Goal: Find specific page/section: Find specific page/section

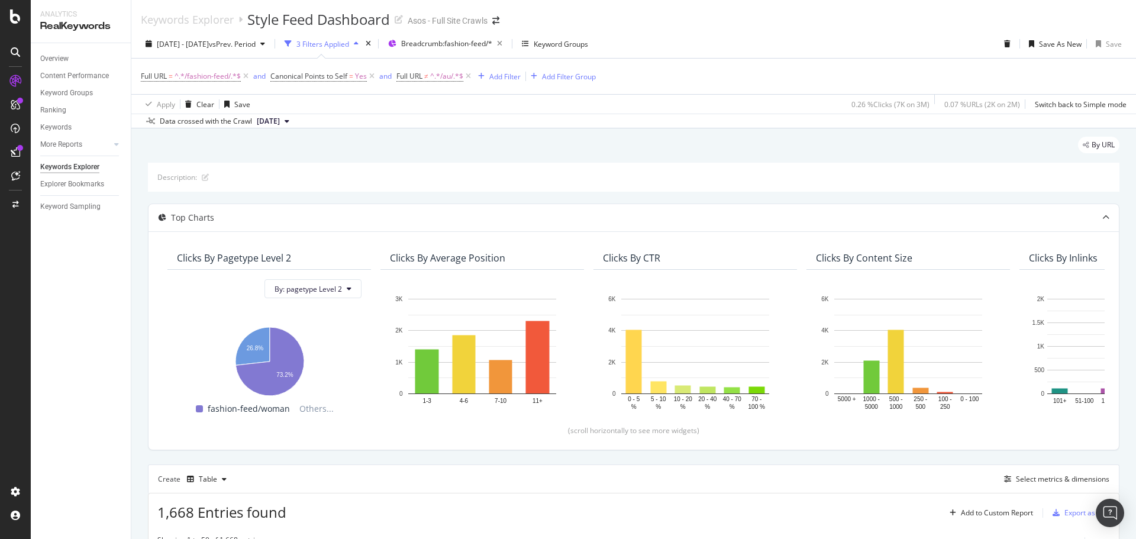
scroll to position [143, 0]
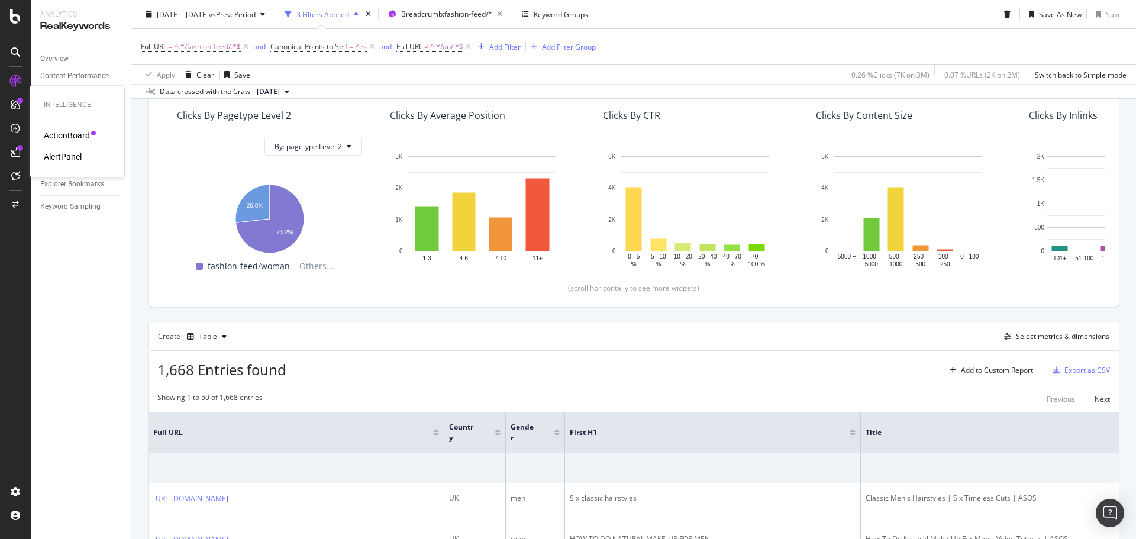
click at [72, 157] on div "AlertPanel" at bounding box center [63, 157] width 38 height 12
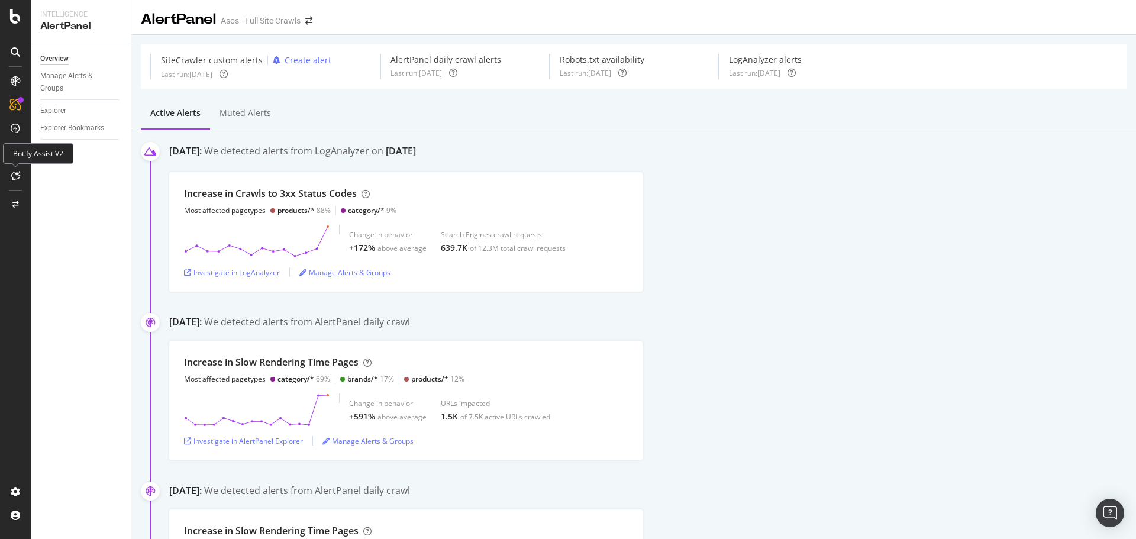
click at [14, 176] on icon at bounding box center [15, 175] width 9 height 9
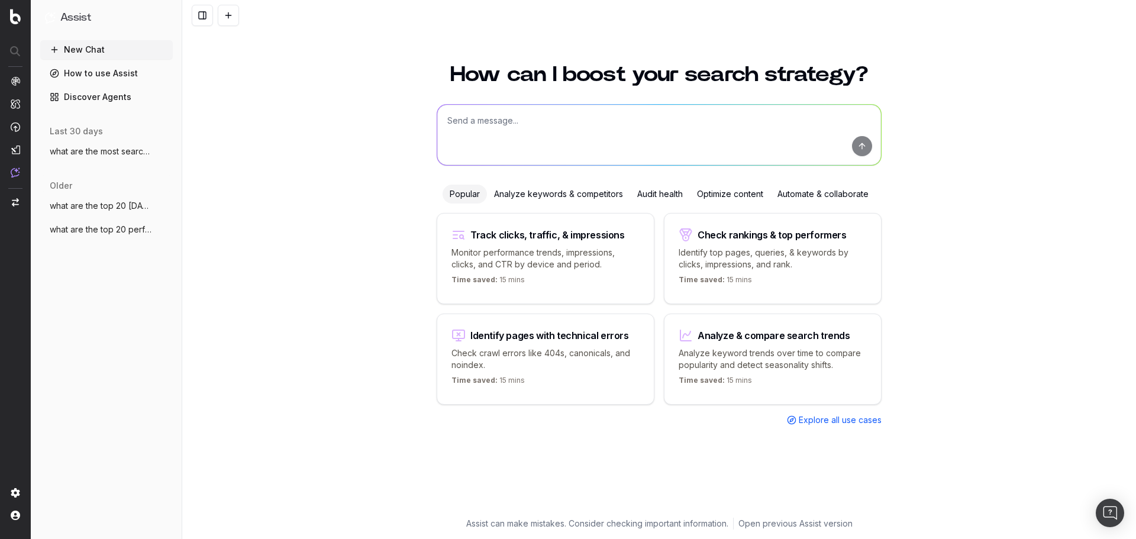
click at [839, 424] on span "Explore all use cases" at bounding box center [840, 420] width 83 height 12
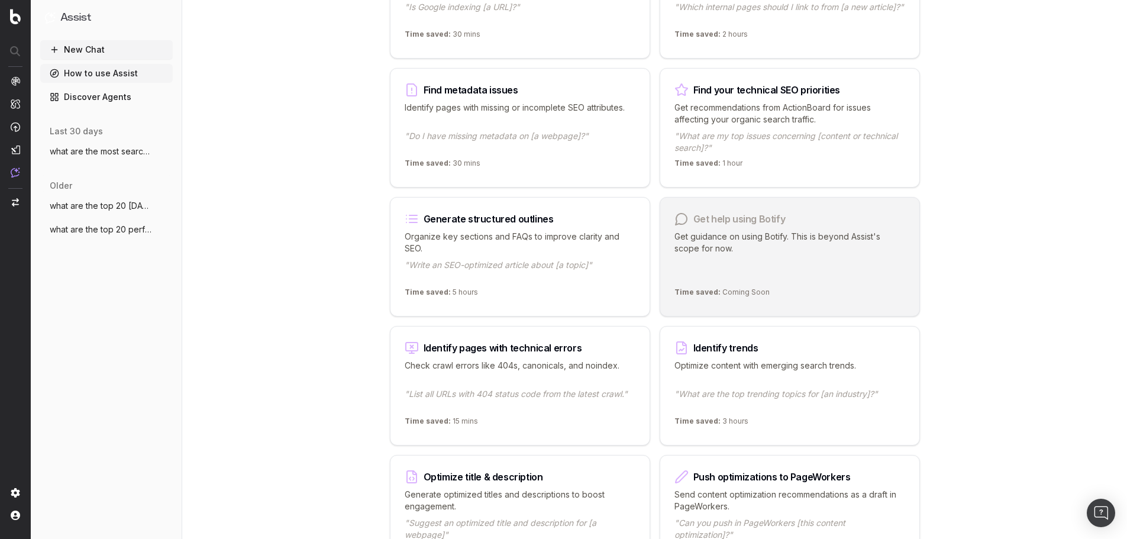
scroll to position [887, 0]
click at [448, 240] on p "Organize key sections and FAQs to improve clarity and SEO." at bounding box center [520, 242] width 231 height 24
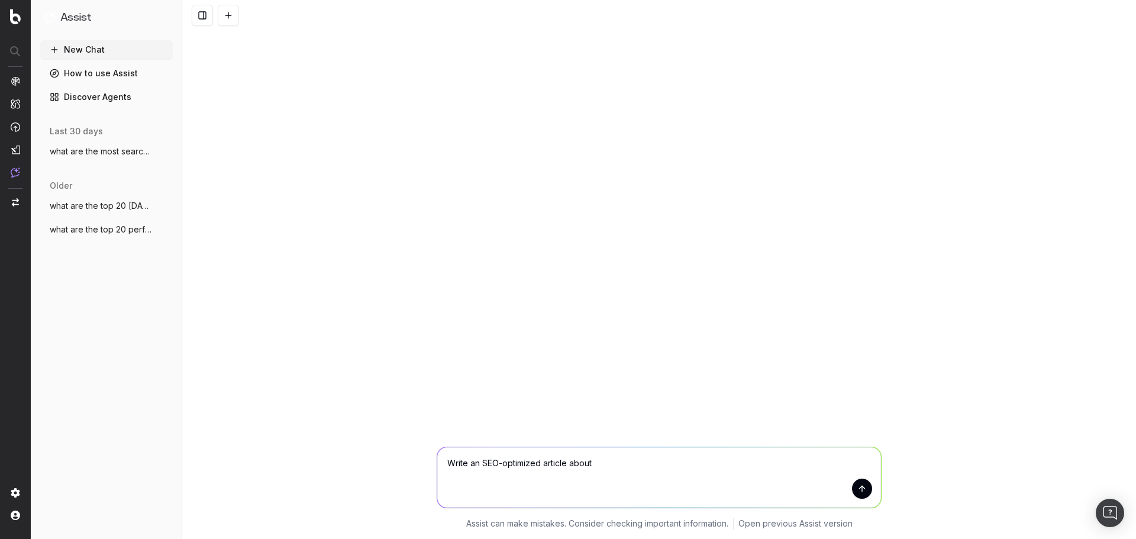
drag, startPoint x: 598, startPoint y: 468, endPoint x: 543, endPoint y: 467, distance: 55.0
click at [543, 467] on textarea "Write an SEO-optimized article about" at bounding box center [659, 477] width 444 height 60
type textarea "Write an SEO-optimized FAQs around black friday for women's trainers"
click at [860, 485] on button "submit" at bounding box center [862, 489] width 20 height 20
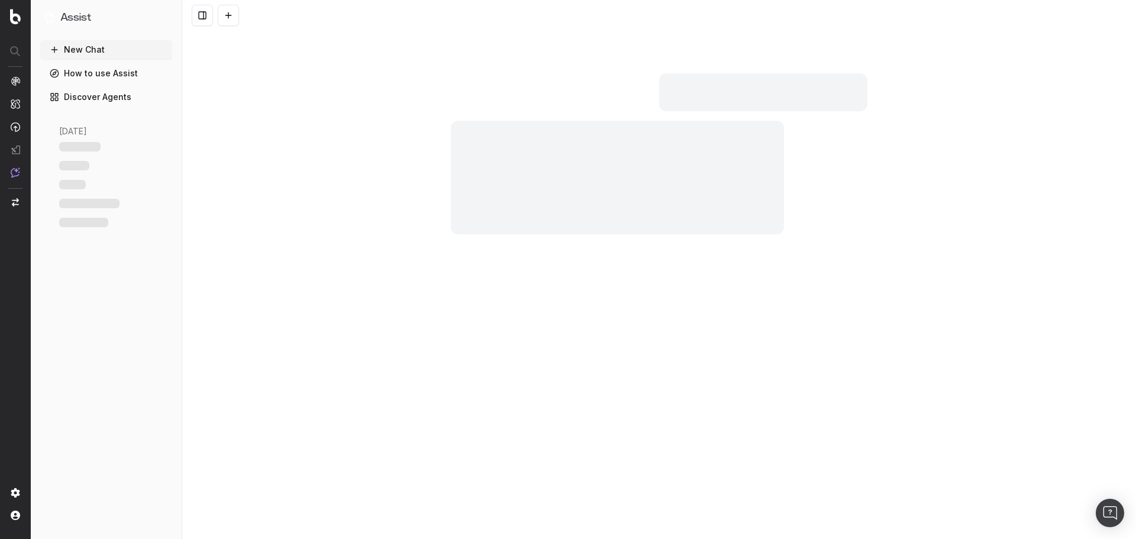
scroll to position [534, 0]
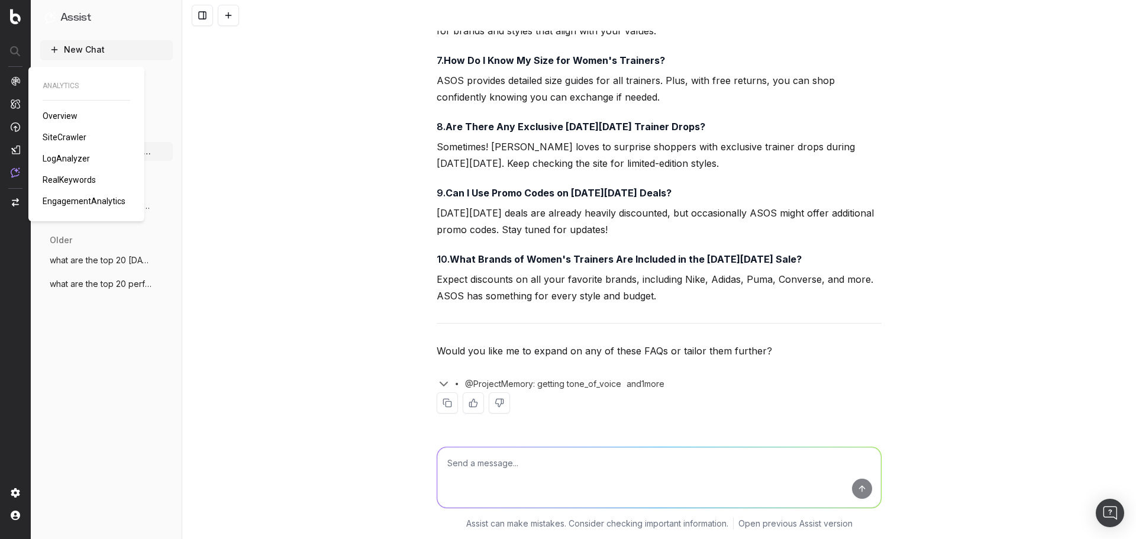
click at [56, 179] on span "RealKeywords" at bounding box center [69, 179] width 53 height 9
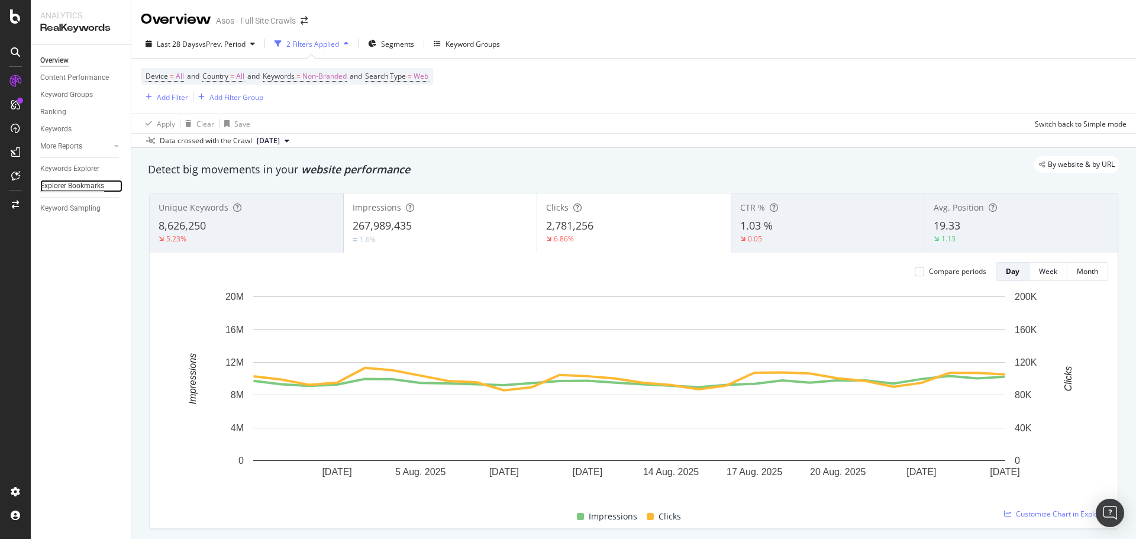
click at [76, 182] on div "Explorer Bookmarks" at bounding box center [72, 186] width 64 height 12
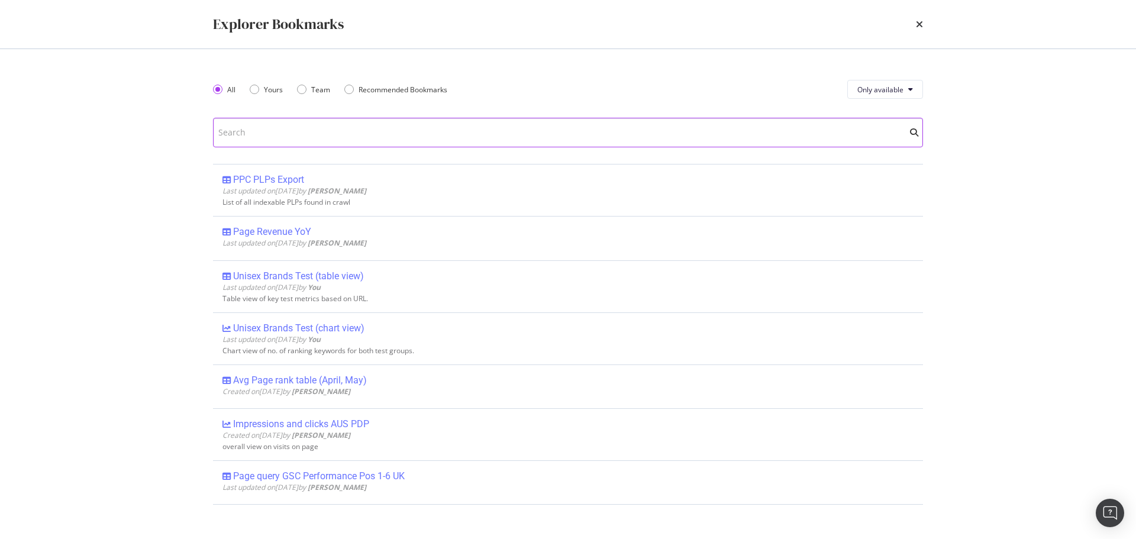
click at [281, 138] on input "modal" at bounding box center [568, 133] width 710 height 30
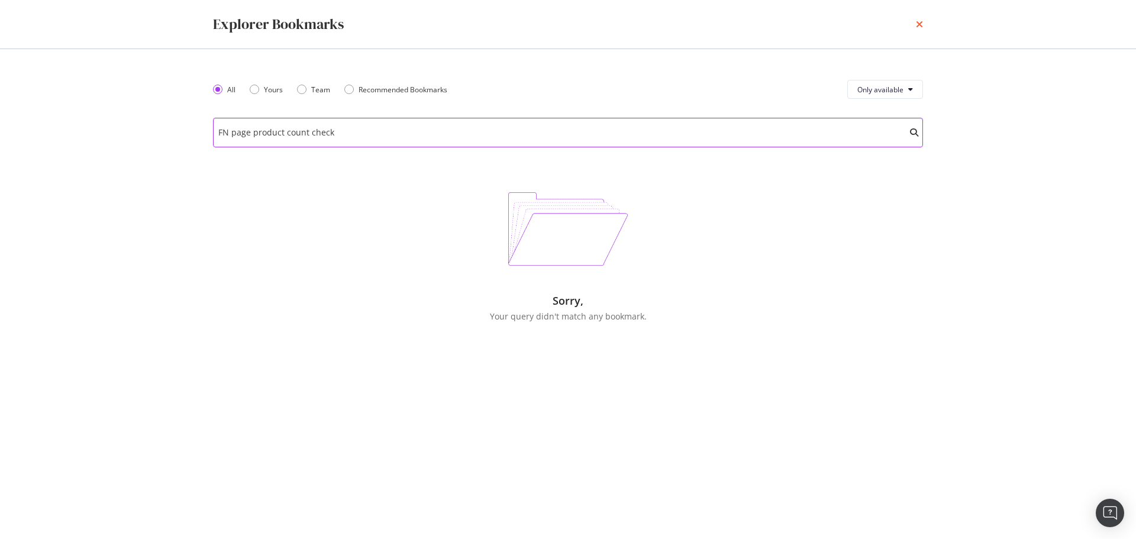
type input "FN page product count check"
click at [919, 25] on icon "times" at bounding box center [919, 24] width 7 height 9
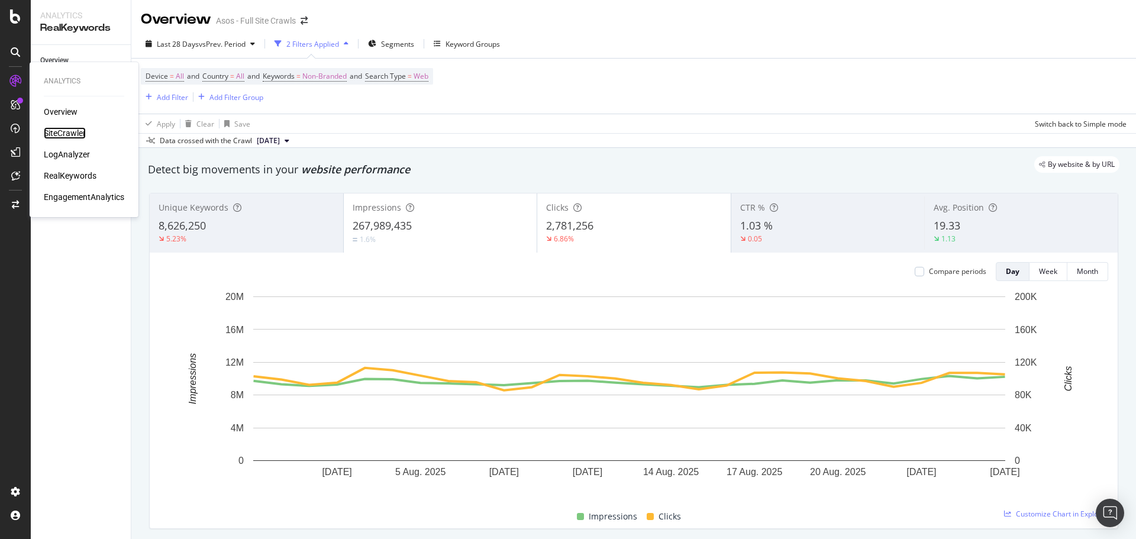
click at [67, 133] on div "SiteCrawler" at bounding box center [65, 133] width 42 height 12
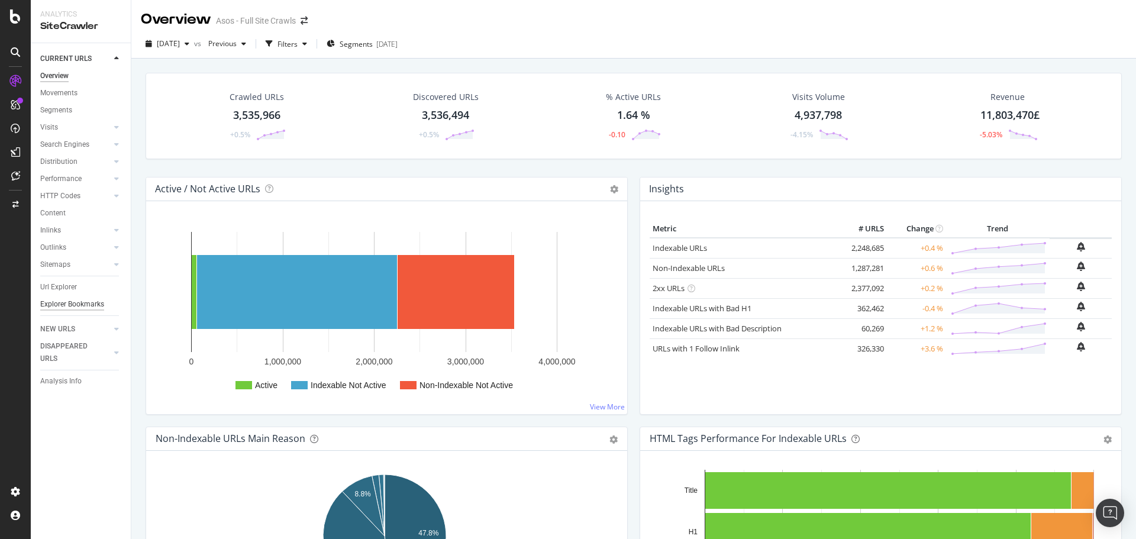
click at [83, 299] on div "Explorer Bookmarks" at bounding box center [72, 304] width 64 height 12
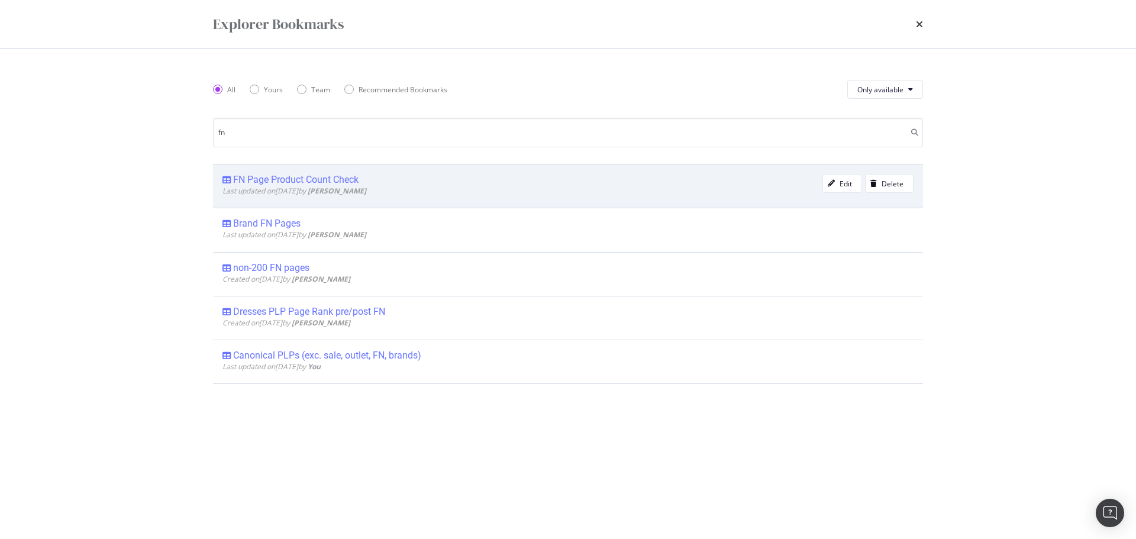
type input "fn"
click at [351, 178] on div "FN Page Product Count Check" at bounding box center [295, 180] width 125 height 12
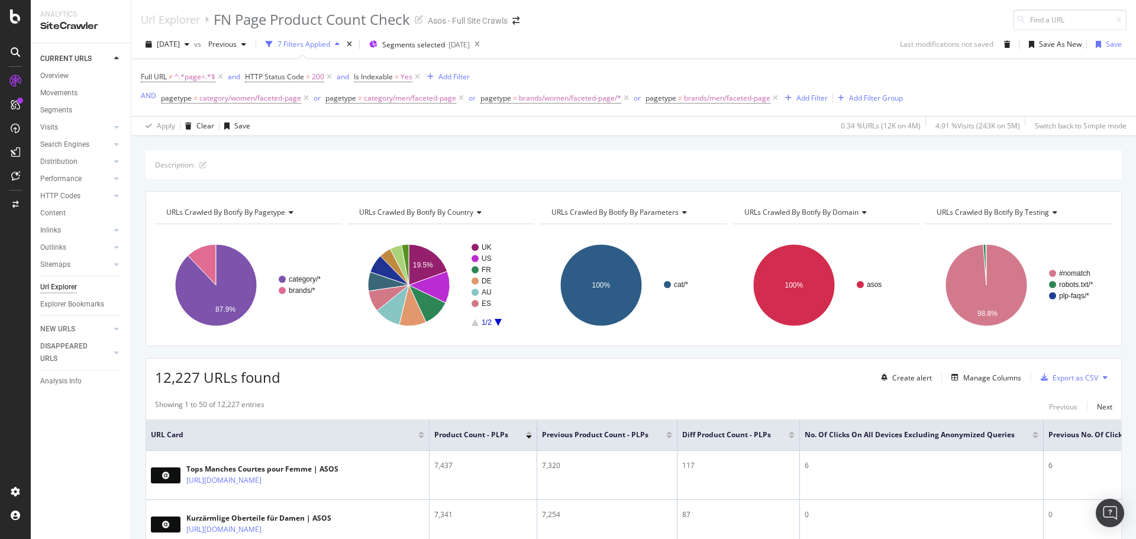
scroll to position [177, 0]
